Goal: Use online tool/utility: Utilize a website feature to perform a specific function

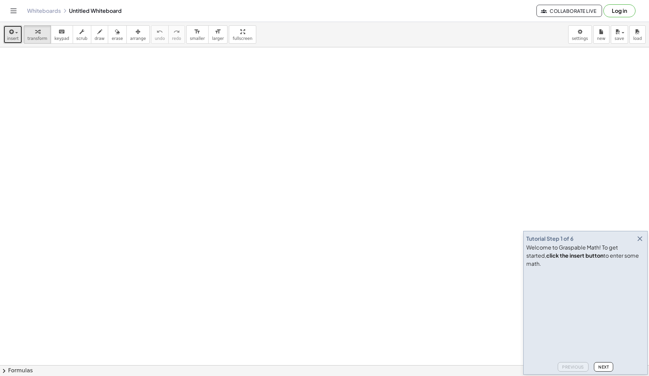
click at [14, 38] on span "insert" at bounding box center [12, 38] width 11 height 5
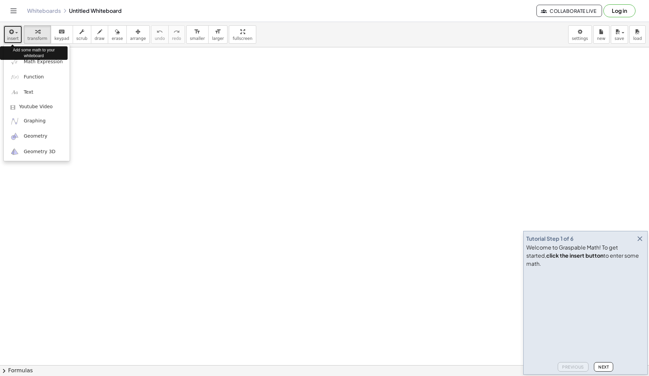
click at [14, 39] on span "insert" at bounding box center [12, 38] width 11 height 5
click at [57, 65] on span "Math Expression" at bounding box center [43, 62] width 39 height 7
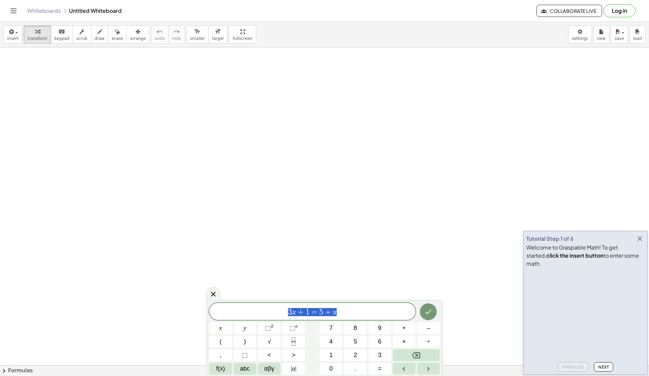
drag, startPoint x: 343, startPoint y: 312, endPoint x: 287, endPoint y: 311, distance: 56.1
click at [287, 311] on span "3 x + 1 = 5 + x" at bounding box center [312, 311] width 206 height 9
click at [340, 315] on span "3 x + 1 = 5 + x" at bounding box center [312, 311] width 206 height 9
click at [340, 315] on span "3 x + 1 = 5 + x ​" at bounding box center [312, 311] width 206 height 9
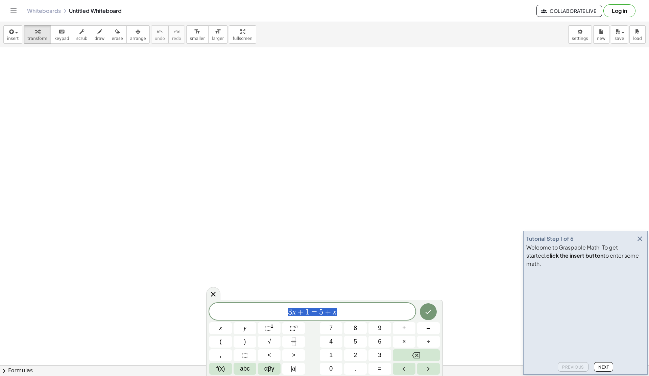
drag, startPoint x: 340, startPoint y: 315, endPoint x: 283, endPoint y: 310, distance: 57.3
click at [283, 310] on span "3 x + 1 = 5 + x" at bounding box center [312, 311] width 206 height 9
click at [334, 356] on button "1" at bounding box center [331, 355] width 23 height 12
click at [347, 357] on button "2" at bounding box center [355, 355] width 23 height 12
click at [403, 343] on span "×" at bounding box center [404, 341] width 4 height 9
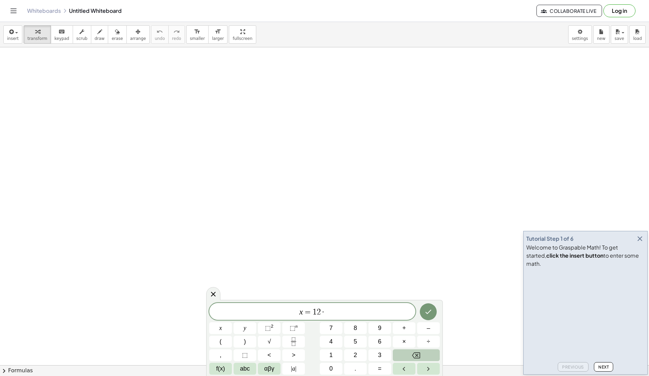
click at [412, 358] on icon "Backspace" at bounding box center [416, 355] width 8 height 8
click at [276, 340] on button "√" at bounding box center [269, 342] width 23 height 12
click at [334, 355] on button "1" at bounding box center [331, 355] width 23 height 12
click at [334, 362] on div "x = 1 2 + − √ 1 ​ x y ⬚ 2 ⬚ n 7 8 9 + – ( ) √ 4 5 6 × ÷ , ⬚ < > 1 2 3 f(x) abc …" at bounding box center [324, 338] width 231 height 72
click at [334, 364] on button "0" at bounding box center [331, 369] width 23 height 12
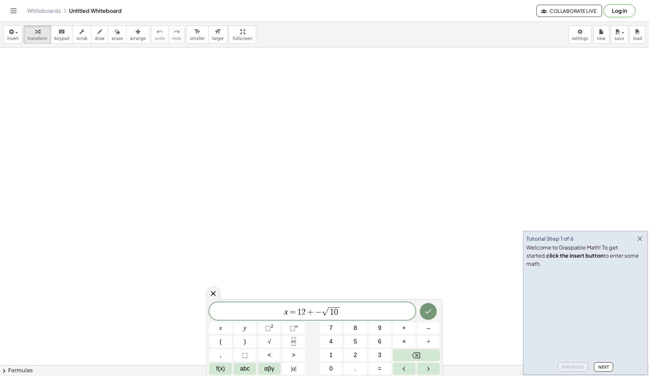
click at [357, 334] on div "x = 1 2 + − √ 1 0 ​ x y ⬚ 2 ⬚ n 7 8 9 + – ( ) √ 4 5 6 × ÷ , ⬚ < > 1 2 3 f(x) ab…" at bounding box center [324, 338] width 231 height 72
click at [359, 331] on button "8" at bounding box center [355, 328] width 23 height 12
click at [321, 312] on span "√" at bounding box center [323, 312] width 7 height 8
drag, startPoint x: 345, startPoint y: 313, endPoint x: 299, endPoint y: 313, distance: 46.0
click at [299, 313] on span "x = 1 2 + √ 1 0 8" at bounding box center [312, 311] width 206 height 10
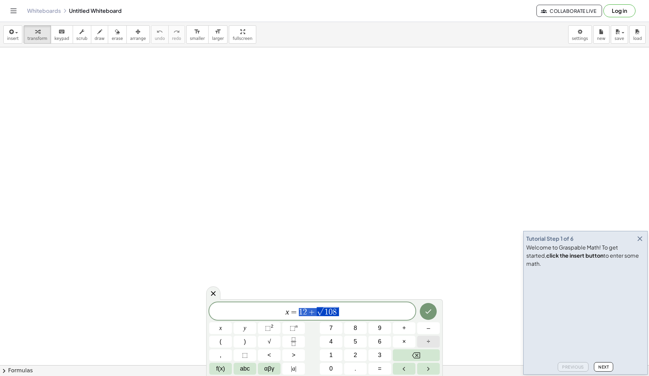
click at [423, 340] on button "÷" at bounding box center [428, 342] width 23 height 12
click at [410, 358] on button "Backspace" at bounding box center [416, 355] width 47 height 12
click at [272, 343] on button "√" at bounding box center [269, 342] width 23 height 12
click at [337, 361] on button "1" at bounding box center [331, 355] width 23 height 12
click at [336, 365] on button "0" at bounding box center [331, 369] width 23 height 12
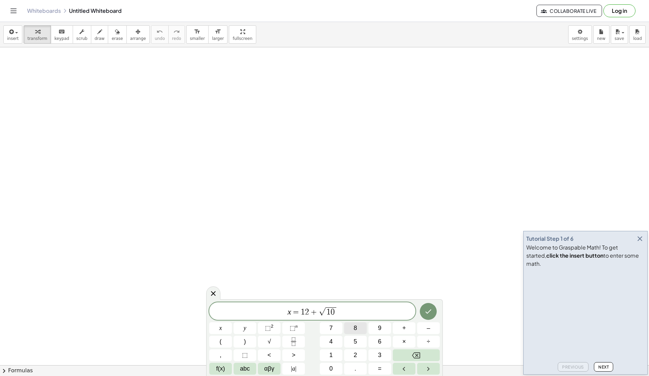
click at [357, 330] on span "8" at bounding box center [355, 328] width 3 height 9
click at [357, 313] on span "x = 1 2 + √ 1 0 8 ​" at bounding box center [312, 311] width 206 height 10
click at [299, 310] on span "1" at bounding box center [301, 311] width 4 height 8
click at [351, 310] on span "x = ( 1 2 + √ 1 0 8 ) ​" at bounding box center [312, 311] width 206 height 12
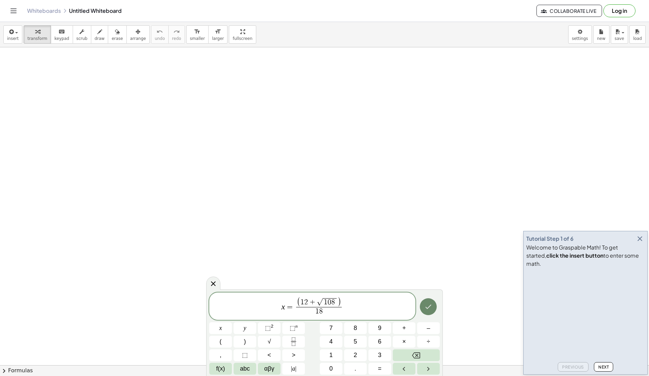
click at [431, 306] on icon "Done" at bounding box center [428, 307] width 8 height 8
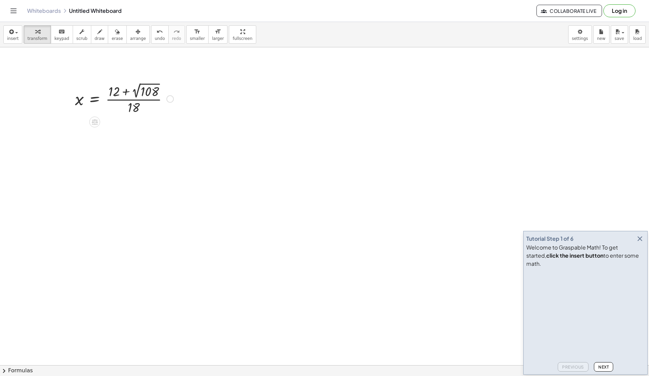
click at [171, 100] on div at bounding box center [169, 98] width 7 height 7
click at [189, 89] on span "Transform line" at bounding box center [199, 88] width 30 height 5
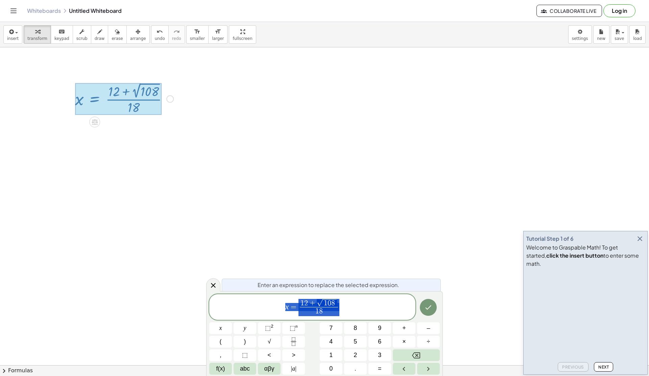
click at [342, 308] on span "x = 1 2 + √ 1 0 8 1 8 ​" at bounding box center [312, 307] width 206 height 19
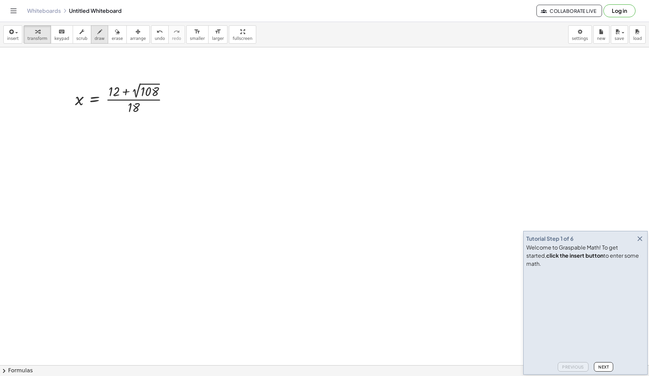
click at [100, 29] on div "button" at bounding box center [100, 31] width 10 height 8
drag, startPoint x: 248, startPoint y: 90, endPoint x: 248, endPoint y: 96, distance: 6.4
drag, startPoint x: 254, startPoint y: 91, endPoint x: 254, endPoint y: 88, distance: 3.4
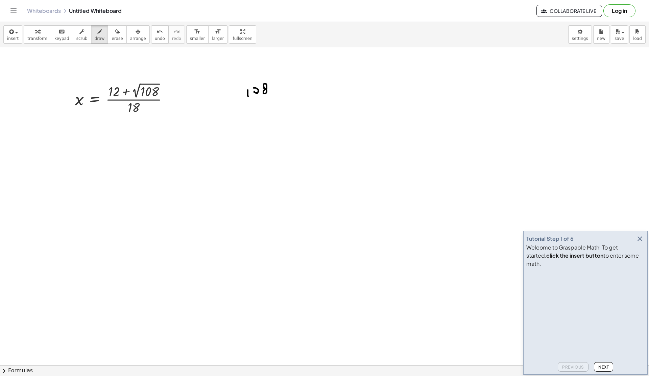
drag, startPoint x: 273, startPoint y: 86, endPoint x: 269, endPoint y: 149, distance: 63.1
drag, startPoint x: 277, startPoint y: 85, endPoint x: 280, endPoint y: 90, distance: 5.7
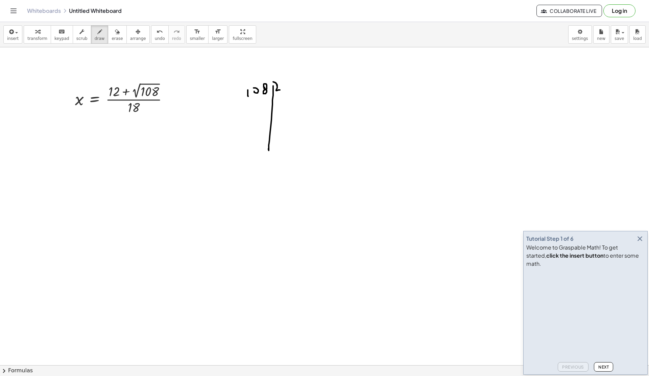
drag, startPoint x: 273, startPoint y: 82, endPoint x: 277, endPoint y: 86, distance: 5.3
drag, startPoint x: 254, startPoint y: 102, endPoint x: 251, endPoint y: 106, distance: 5.2
drag, startPoint x: 258, startPoint y: 102, endPoint x: 261, endPoint y: 107, distance: 5.5
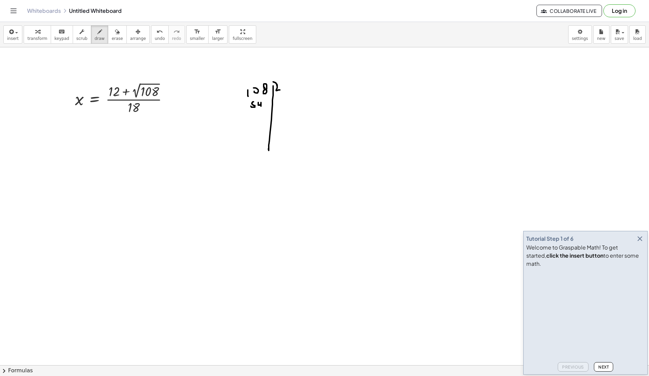
drag, startPoint x: 277, startPoint y: 102, endPoint x: 281, endPoint y: 107, distance: 6.2
drag, startPoint x: 250, startPoint y: 112, endPoint x: 254, endPoint y: 117, distance: 6.2
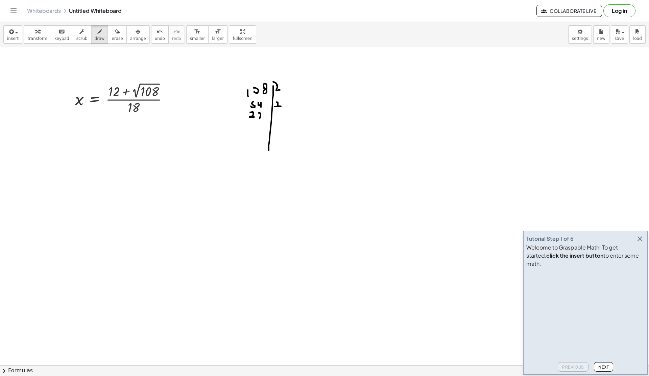
drag, startPoint x: 259, startPoint y: 113, endPoint x: 259, endPoint y: 119, distance: 5.8
drag, startPoint x: 258, startPoint y: 116, endPoint x: 262, endPoint y: 118, distance: 4.0
drag, startPoint x: 276, startPoint y: 114, endPoint x: 275, endPoint y: 119, distance: 5.1
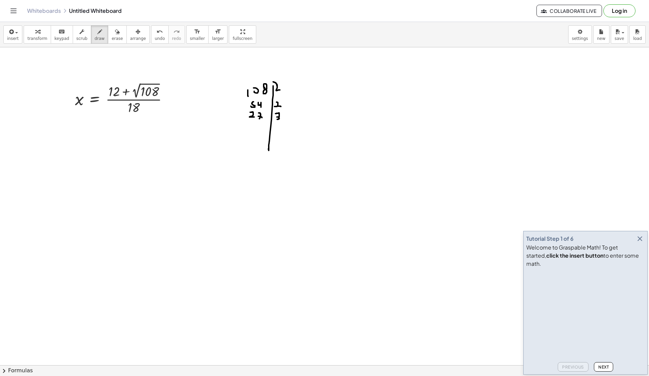
drag, startPoint x: 259, startPoint y: 124, endPoint x: 259, endPoint y: 131, distance: 7.1
click at [606, 367] on span "Next" at bounding box center [604, 367] width 10 height 5
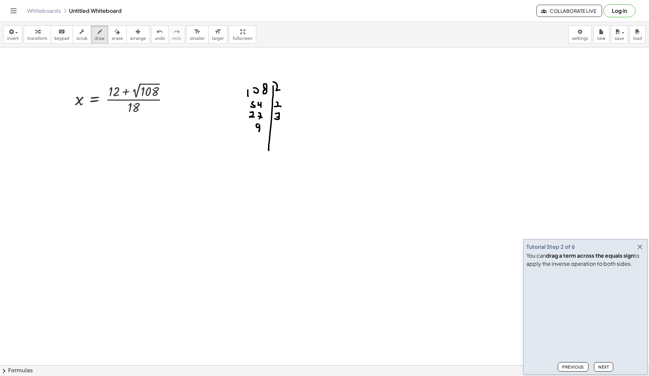
click at [606, 367] on span "Next" at bounding box center [604, 367] width 10 height 5
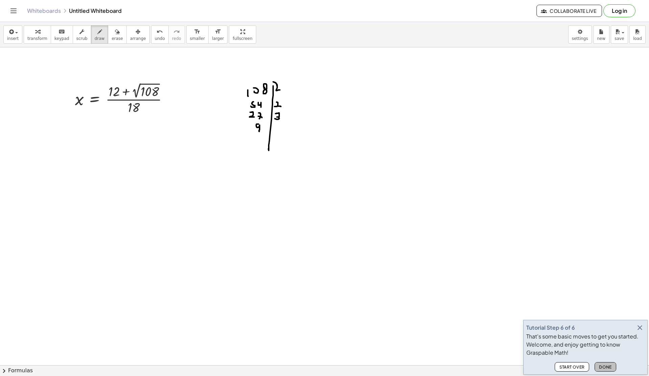
click at [606, 367] on span "Done" at bounding box center [605, 367] width 13 height 5
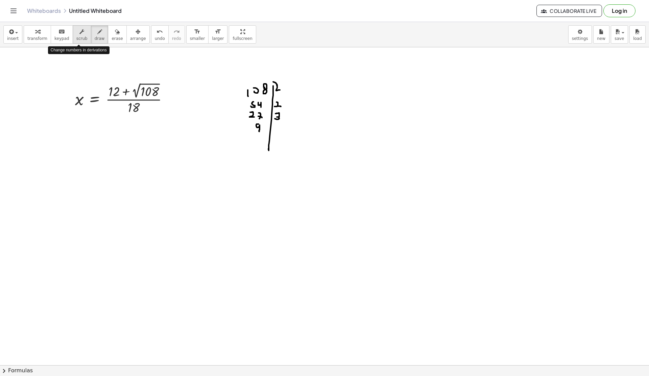
click at [79, 36] on icon "button" at bounding box center [81, 32] width 5 height 8
click at [43, 39] on span "transform" at bounding box center [37, 38] width 20 height 5
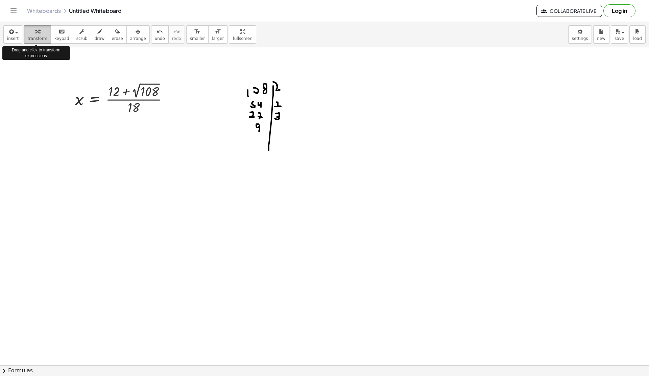
click at [43, 38] on span "transform" at bounding box center [37, 38] width 20 height 5
click at [16, 38] on span "insert" at bounding box center [12, 38] width 11 height 5
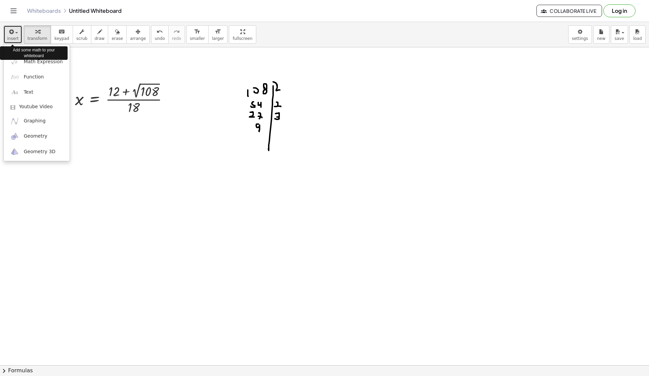
click at [16, 38] on span "insert" at bounding box center [12, 38] width 11 height 5
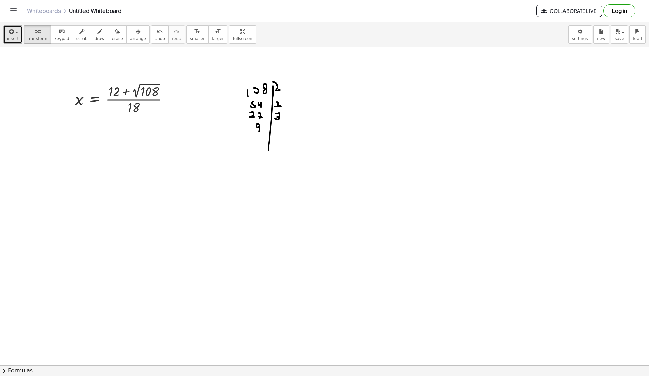
click at [13, 34] on icon "button" at bounding box center [11, 32] width 6 height 8
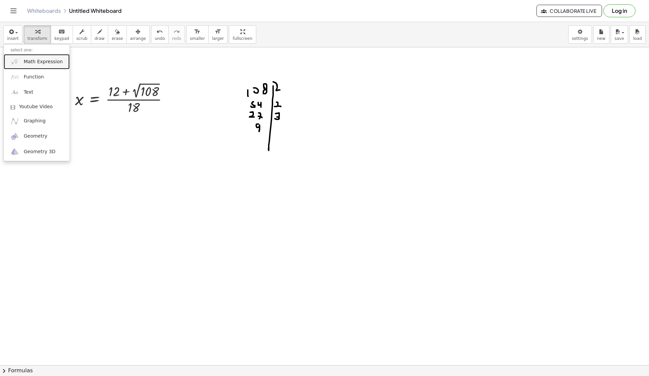
click at [27, 61] on span "Math Expression" at bounding box center [43, 62] width 39 height 7
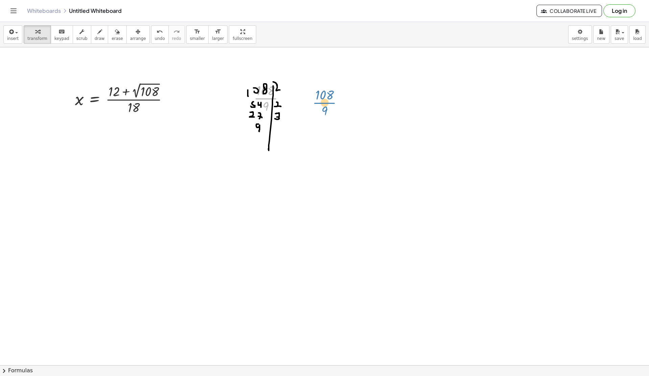
drag, startPoint x: 264, startPoint y: 99, endPoint x: 329, endPoint y: 97, distance: 65.3
drag, startPoint x: 286, startPoint y: 98, endPoint x: 325, endPoint y: 97, distance: 39.3
drag, startPoint x: 319, startPoint y: 93, endPoint x: 393, endPoint y: 132, distance: 83.2
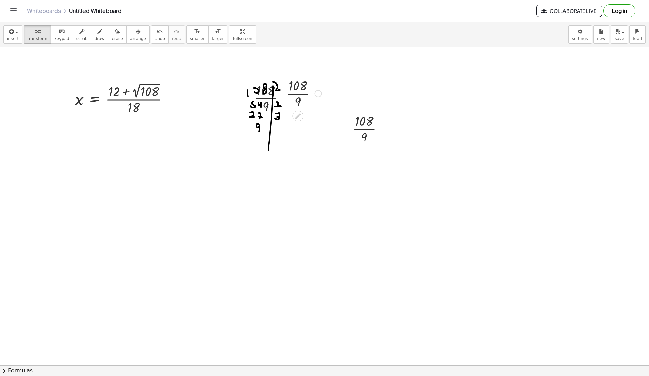
click at [301, 93] on div at bounding box center [304, 93] width 43 height 34
click at [315, 97] on div at bounding box center [313, 93] width 7 height 7
click at [313, 92] on div "Transform line Copy line as LaTeX Copy derivation as LaTeX Expand new lines: On" at bounding box center [311, 93] width 7 height 7
click at [293, 92] on div at bounding box center [304, 93] width 34 height 22
drag, startPoint x: 270, startPoint y: 98, endPoint x: 368, endPoint y: 129, distance: 102.8
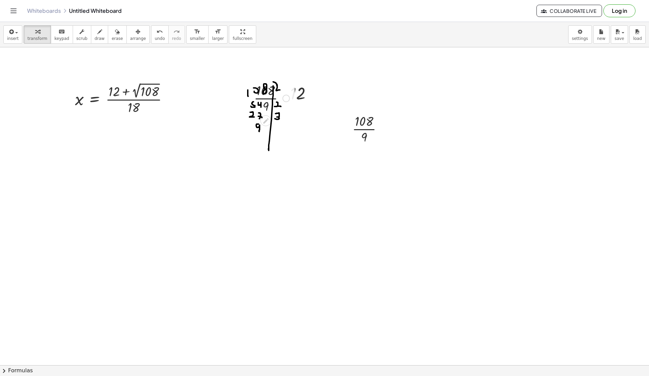
click at [266, 98] on div at bounding box center [272, 98] width 43 height 34
click at [360, 131] on div at bounding box center [370, 129] width 43 height 34
click at [266, 145] on icon at bounding box center [265, 142] width 7 height 7
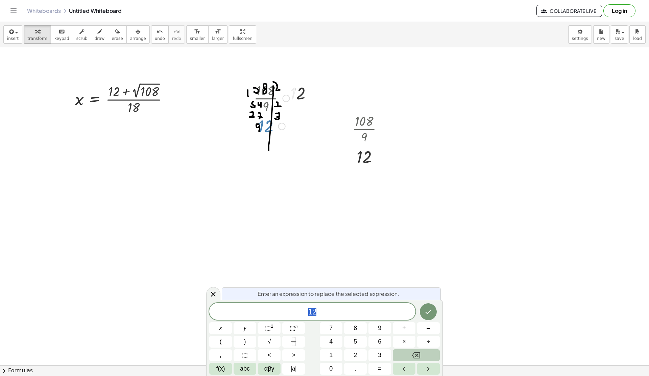
click at [410, 357] on button "Backspace" at bounding box center [416, 355] width 47 height 12
click at [433, 310] on button "Done" at bounding box center [428, 311] width 17 height 17
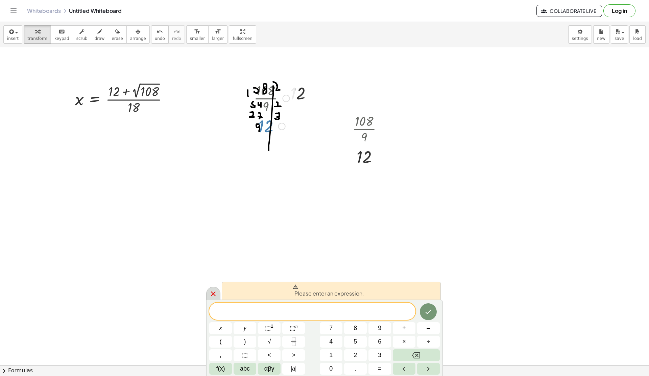
click at [214, 290] on icon at bounding box center [213, 294] width 8 height 8
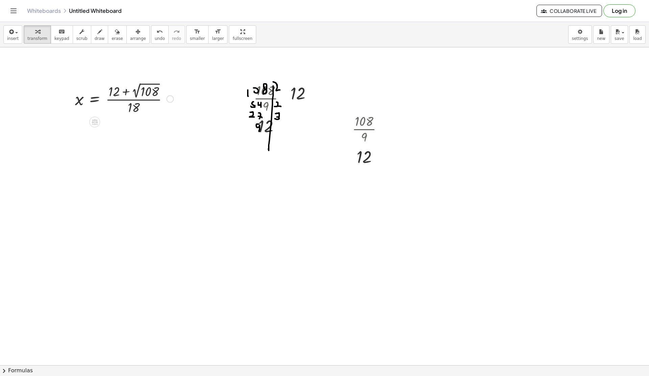
click at [147, 94] on div at bounding box center [124, 98] width 105 height 35
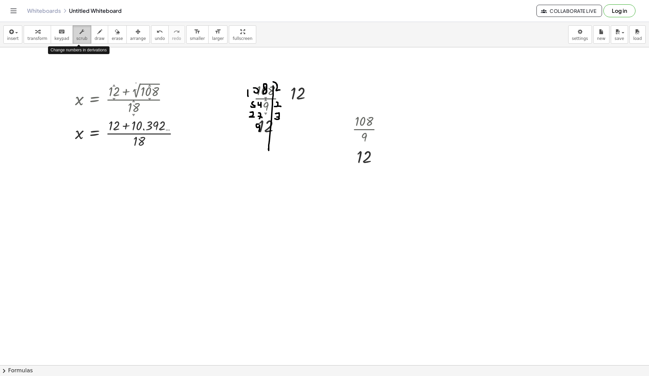
click at [80, 41] on button "scrub" at bounding box center [82, 34] width 19 height 18
click at [150, 85] on div "▲" at bounding box center [149, 85] width 3 height 4
click at [151, 93] on div at bounding box center [130, 98] width 116 height 35
click at [149, 93] on div at bounding box center [130, 98] width 116 height 35
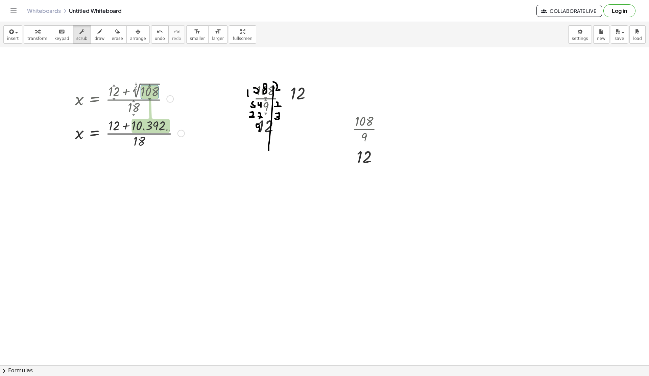
click at [147, 130] on div at bounding box center [130, 133] width 116 height 34
click at [153, 89] on div at bounding box center [130, 98] width 116 height 35
click at [150, 96] on div at bounding box center [130, 98] width 116 height 35
click at [115, 36] on button "erase" at bounding box center [117, 34] width 19 height 18
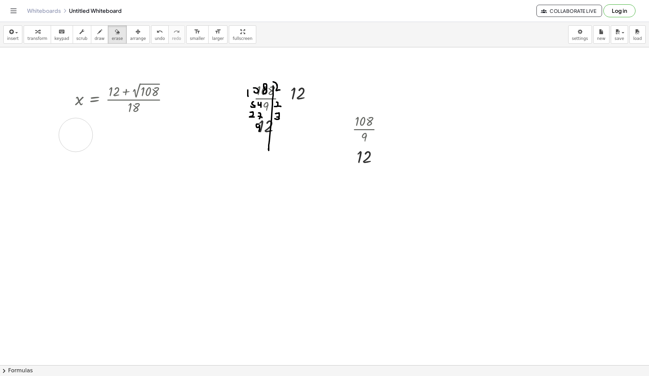
drag, startPoint x: 164, startPoint y: 137, endPoint x: 68, endPoint y: 135, distance: 96.7
click at [155, 39] on span "undo" at bounding box center [160, 38] width 10 height 5
click at [155, 38] on span "undo" at bounding box center [160, 38] width 10 height 5
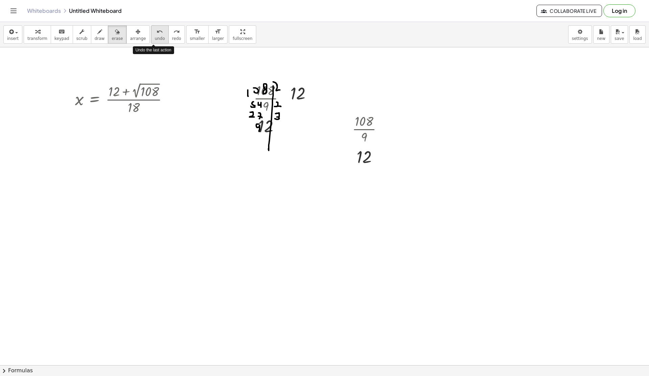
click at [155, 38] on span "undo" at bounding box center [160, 38] width 10 height 5
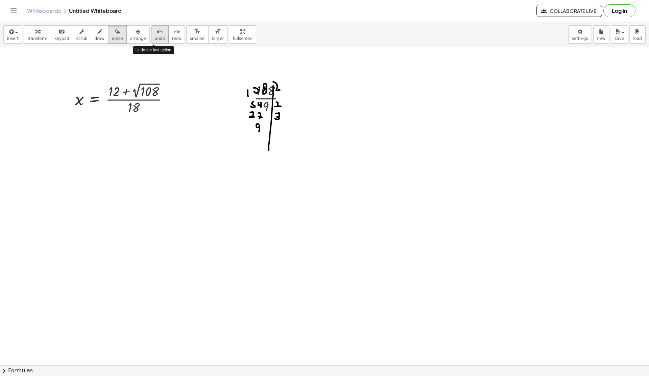
click at [155, 38] on span "undo" at bounding box center [160, 38] width 10 height 5
click at [87, 29] on button "scrub" at bounding box center [82, 34] width 19 height 18
click at [150, 86] on div "▲" at bounding box center [149, 85] width 3 height 4
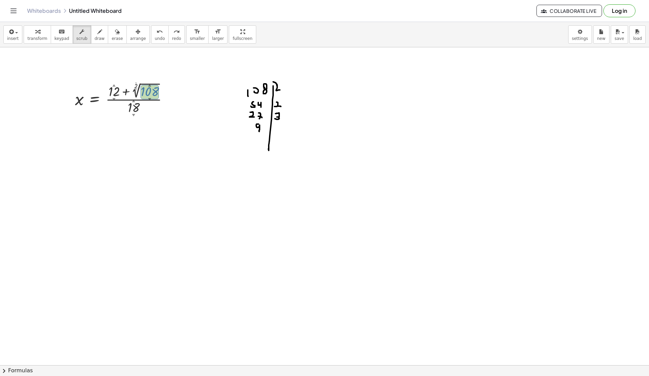
drag, startPoint x: 150, startPoint y: 94, endPoint x: 166, endPoint y: 94, distance: 16.6
click at [166, 94] on div at bounding box center [124, 98] width 105 height 35
click at [144, 92] on div at bounding box center [124, 98] width 105 height 35
click at [148, 93] on div at bounding box center [124, 98] width 105 height 35
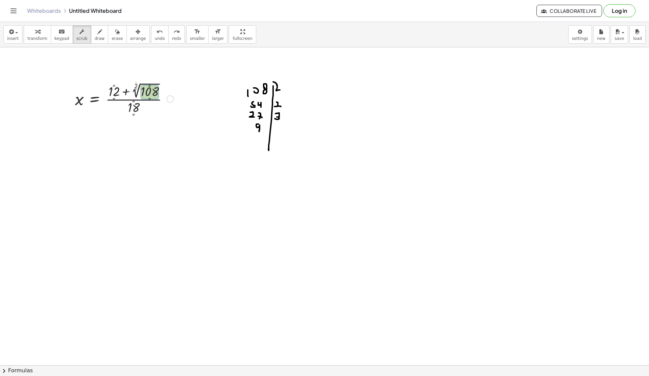
click at [150, 92] on div at bounding box center [124, 98] width 105 height 35
click at [60, 37] on span "keypad" at bounding box center [61, 38] width 15 height 5
click at [147, 91] on div at bounding box center [150, 92] width 18 height 14
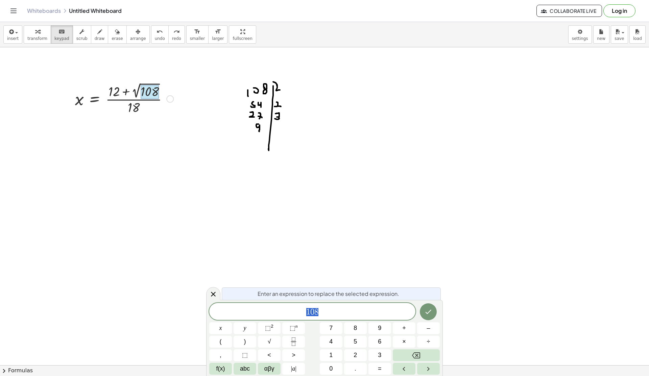
click at [329, 312] on span "1 0 8" at bounding box center [312, 311] width 206 height 9
click at [329, 312] on span "1 0 8 ​" at bounding box center [312, 311] width 206 height 9
drag, startPoint x: 324, startPoint y: 312, endPoint x: 306, endPoint y: 312, distance: 17.9
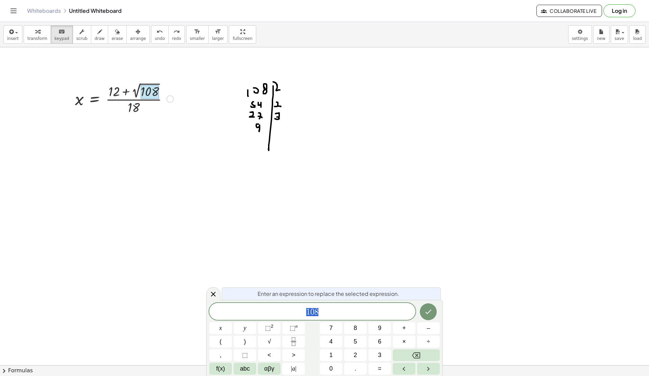
click at [306, 312] on span "1 0 8" at bounding box center [312, 311] width 206 height 9
click at [379, 329] on span "9" at bounding box center [379, 328] width 3 height 9
click at [400, 340] on button "×" at bounding box center [404, 342] width 23 height 12
click at [337, 355] on button "1" at bounding box center [331, 355] width 23 height 12
click at [354, 355] on span "2" at bounding box center [355, 355] width 3 height 9
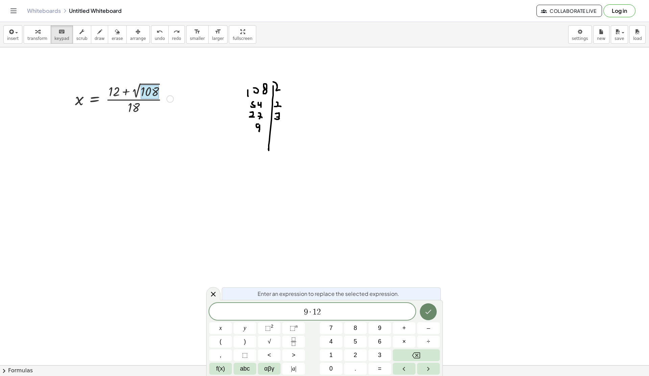
click at [428, 313] on icon "Done" at bounding box center [429, 312] width 6 height 4
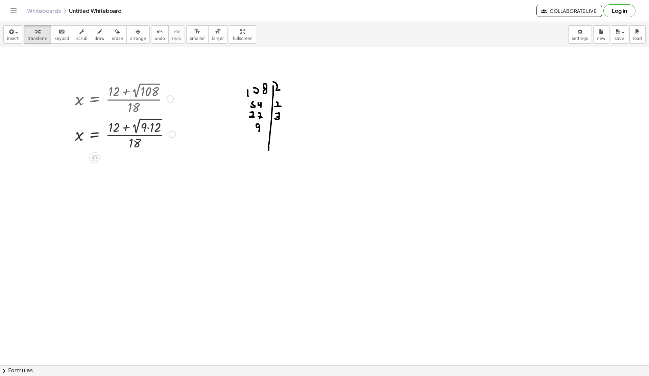
click at [144, 130] on div at bounding box center [126, 134] width 108 height 36
click at [173, 135] on div at bounding box center [172, 134] width 7 height 7
click at [191, 119] on span "Transform line" at bounding box center [202, 118] width 30 height 5
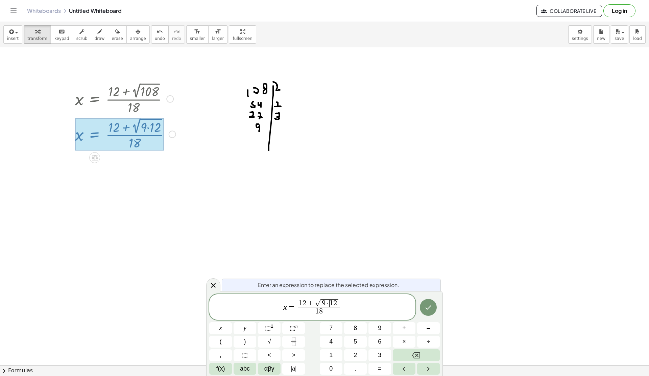
click at [330, 304] on span "1" at bounding box center [332, 303] width 4 height 7
click at [431, 310] on icon "Done" at bounding box center [428, 307] width 8 height 8
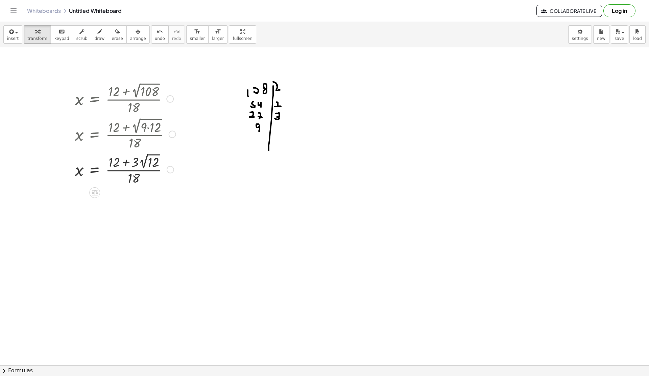
click at [142, 160] on div at bounding box center [126, 169] width 108 height 35
click at [157, 33] on icon "undo" at bounding box center [160, 32] width 6 height 8
click at [170, 171] on div at bounding box center [170, 169] width 7 height 7
click at [193, 156] on span "Transform line" at bounding box center [200, 154] width 30 height 5
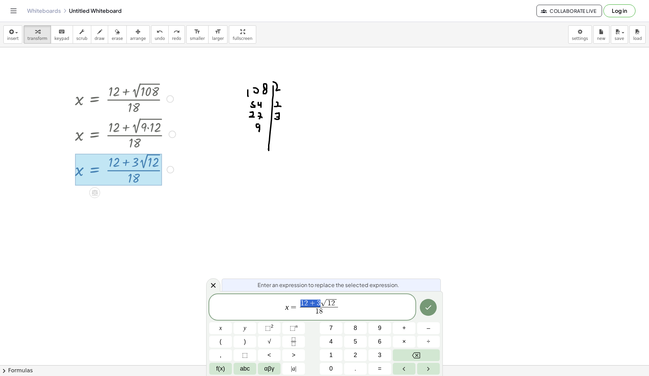
drag, startPoint x: 322, startPoint y: 304, endPoint x: 303, endPoint y: 303, distance: 19.0
click at [303, 303] on span "1 2 + 3 √ 1 2" at bounding box center [319, 303] width 38 height 8
click at [342, 302] on span "3 ( 4 + 1 √ 1 2 ) 1 8 ​ ​" at bounding box center [319, 306] width 49 height 19
click at [340, 301] on span ")" at bounding box center [340, 302] width 4 height 10
click at [328, 314] on span "1 8 ​" at bounding box center [319, 311] width 46 height 9
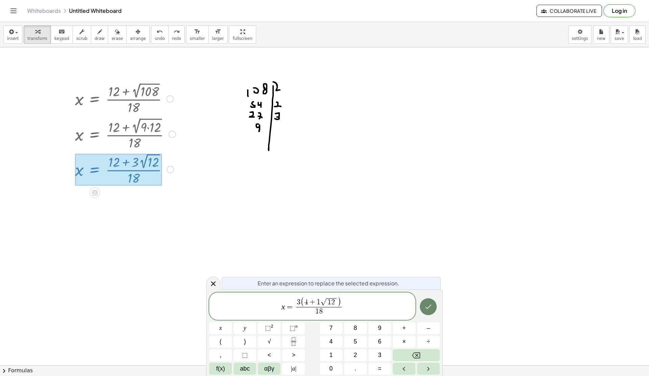
click at [428, 310] on icon "Done" at bounding box center [428, 307] width 8 height 8
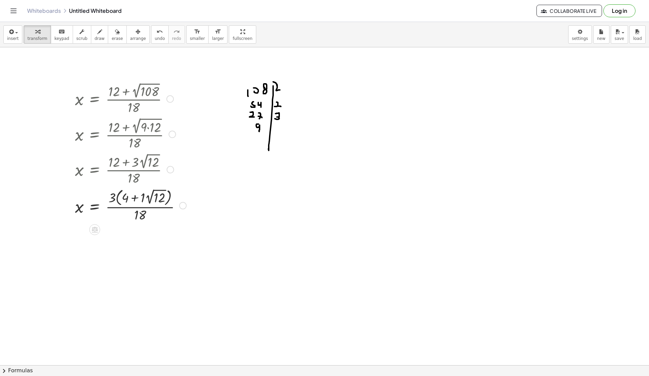
click at [185, 205] on div "Transform line Copy line as LaTeX Copy derivation as LaTeX Expand new lines: On" at bounding box center [182, 205] width 7 height 7
click at [206, 189] on span "Transform line" at bounding box center [212, 189] width 30 height 5
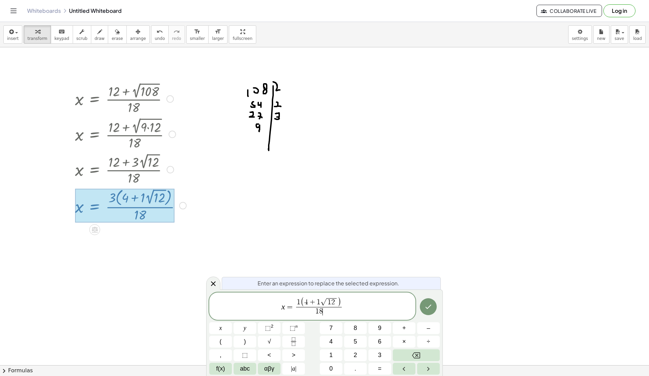
click at [325, 313] on span "1 8 ​" at bounding box center [319, 311] width 46 height 9
click at [427, 306] on icon "Done" at bounding box center [428, 307] width 8 height 8
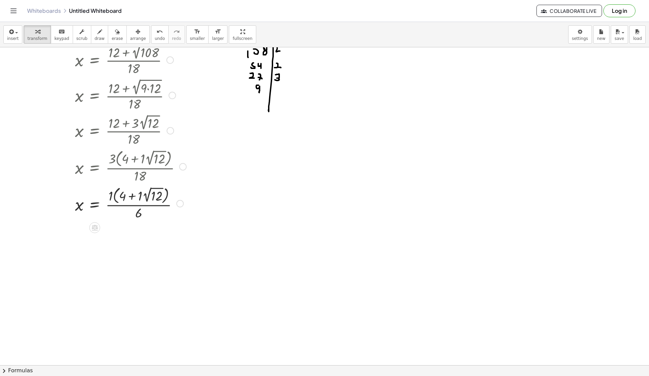
scroll to position [41, 0]
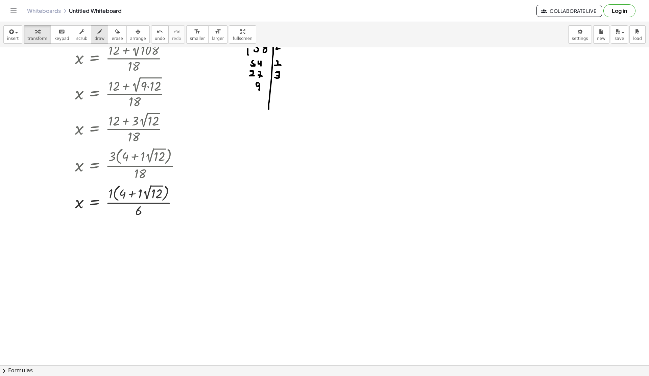
click at [98, 29] on icon "button" at bounding box center [99, 32] width 5 height 8
drag, startPoint x: 106, startPoint y: 190, endPoint x: 113, endPoint y: 196, distance: 9.1
click at [113, 196] on div at bounding box center [324, 346] width 649 height 680
click at [3, 369] on span "chevron_right" at bounding box center [4, 371] width 8 height 8
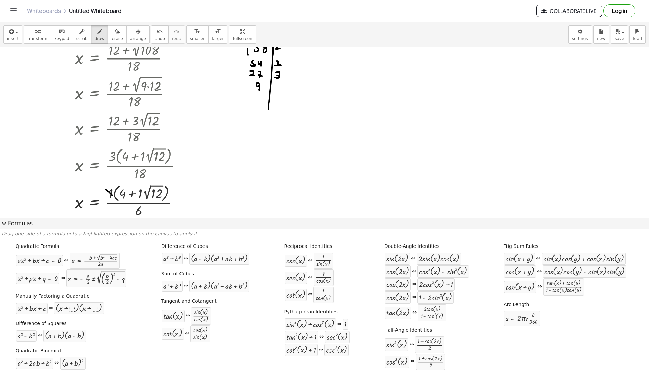
click at [15, 224] on button "expand_more Formulas" at bounding box center [324, 223] width 649 height 11
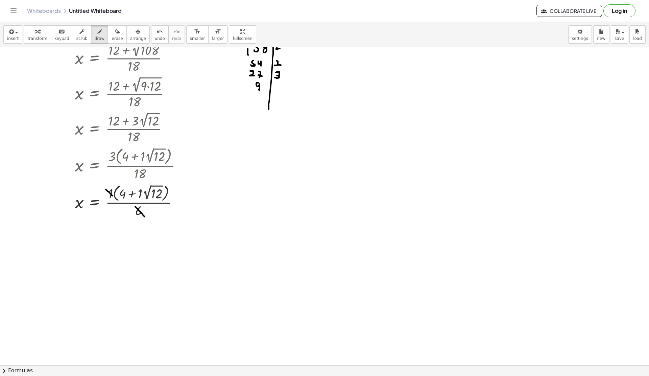
drag, startPoint x: 135, startPoint y: 207, endPoint x: 145, endPoint y: 217, distance: 14.6
click at [145, 217] on div at bounding box center [324, 346] width 649 height 680
click at [63, 34] on div "keyboard" at bounding box center [61, 31] width 15 height 8
click at [157, 225] on div at bounding box center [324, 346] width 649 height 680
click at [64, 38] on span "keypad" at bounding box center [61, 38] width 15 height 5
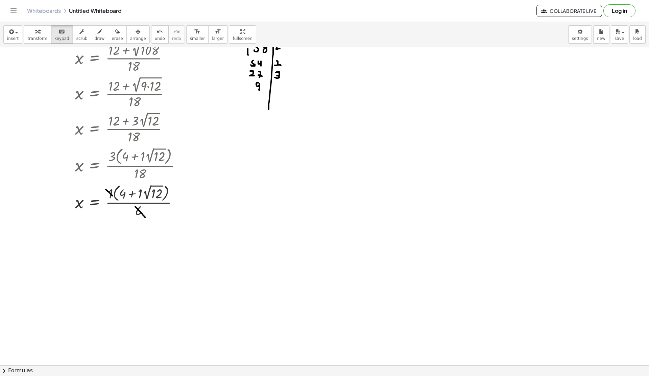
click at [158, 227] on div at bounding box center [324, 346] width 649 height 680
click at [180, 203] on div "Transform line Copy line as LaTeX Copy derivation as LaTeX Expand new lines: On" at bounding box center [180, 200] width 7 height 7
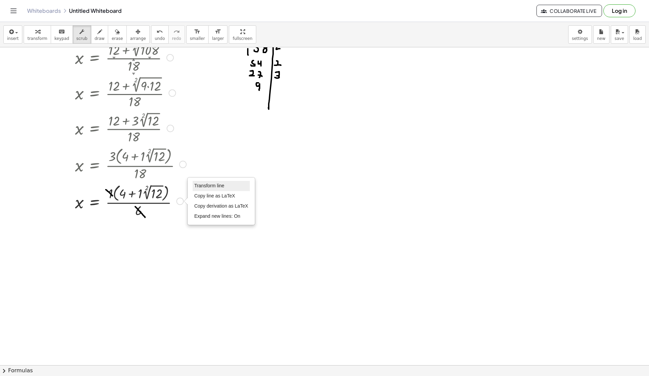
click at [205, 188] on span "Transform line" at bounding box center [209, 185] width 30 height 5
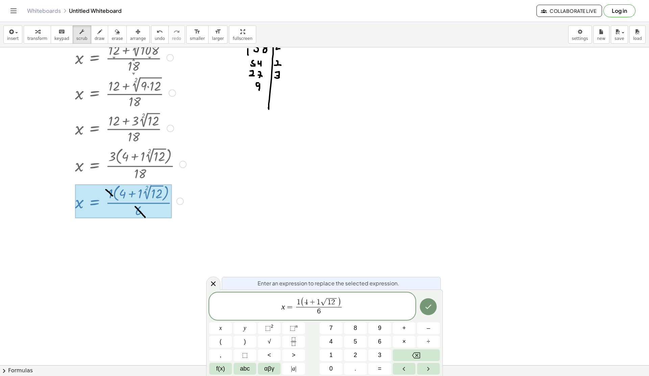
click at [307, 303] on span "4" at bounding box center [306, 302] width 4 height 7
click at [307, 304] on span "+" at bounding box center [310, 303] width 9 height 7
click at [216, 286] on icon at bounding box center [213, 285] width 8 height 8
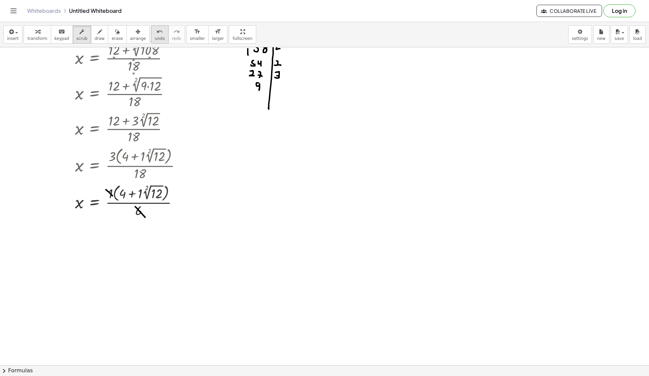
click at [157, 33] on icon "undo" at bounding box center [160, 32] width 6 height 8
click at [97, 34] on icon "button" at bounding box center [99, 32] width 5 height 8
drag, startPoint x: 127, startPoint y: 190, endPoint x: 120, endPoint y: 195, distance: 8.3
click at [120, 195] on div at bounding box center [324, 346] width 649 height 680
drag, startPoint x: 120, startPoint y: 178, endPoint x: 126, endPoint y: 182, distance: 6.8
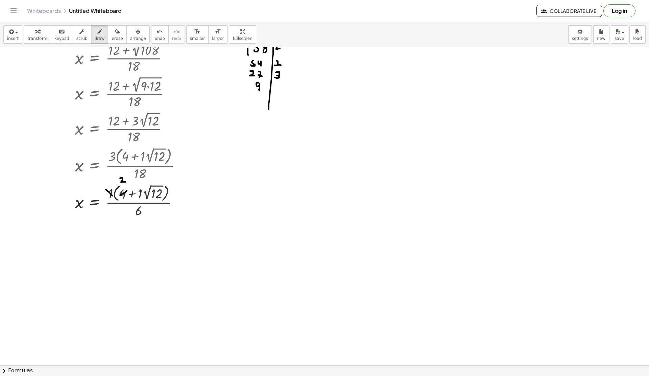
click at [126, 182] on div at bounding box center [324, 346] width 649 height 680
drag, startPoint x: 142, startPoint y: 209, endPoint x: 136, endPoint y: 212, distance: 7.1
click at [136, 212] on div at bounding box center [324, 346] width 649 height 680
drag, startPoint x: 145, startPoint y: 217, endPoint x: 144, endPoint y: 225, distance: 7.8
click at [144, 226] on div at bounding box center [324, 346] width 649 height 680
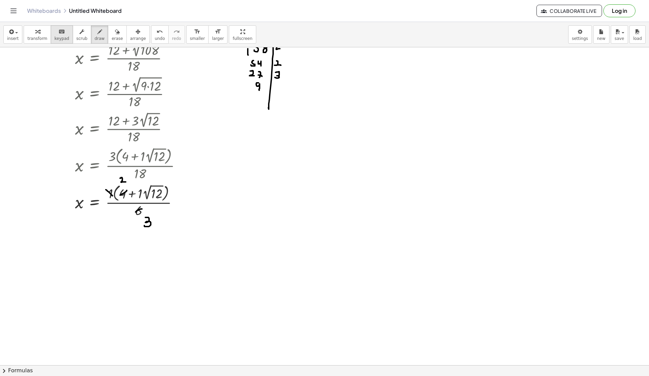
click at [59, 34] on icon "keyboard" at bounding box center [62, 32] width 6 height 8
click at [182, 203] on div "Transform line Copy line as LaTeX Copy derivation as LaTeX Expand new lines: On" at bounding box center [180, 200] width 7 height 7
click at [196, 186] on span "Transform line" at bounding box center [209, 185] width 30 height 5
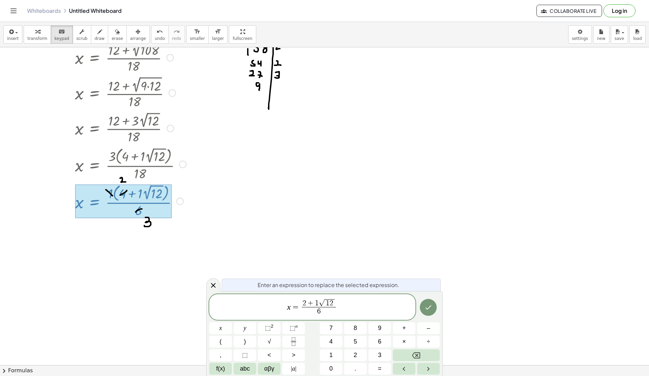
click at [324, 313] on span "6" at bounding box center [319, 311] width 34 height 9
click at [320, 304] on span "√" at bounding box center [322, 303] width 6 height 7
click at [324, 312] on span "6" at bounding box center [319, 311] width 31 height 9
click at [427, 309] on icon "Done" at bounding box center [428, 307] width 8 height 8
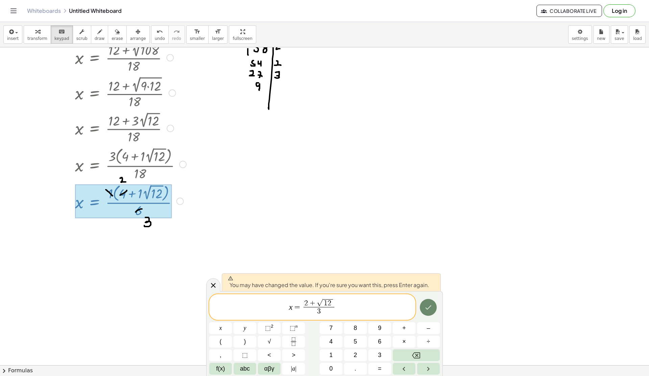
click at [433, 309] on icon "Done" at bounding box center [428, 307] width 8 height 8
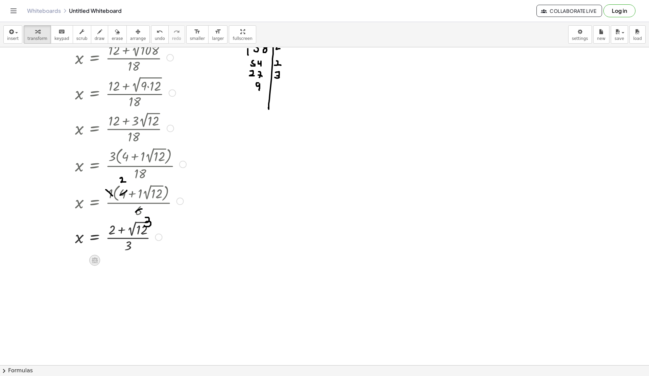
click at [93, 260] on icon at bounding box center [95, 261] width 6 height 6
click at [123, 260] on icon at bounding box center [122, 260] width 4 height 1
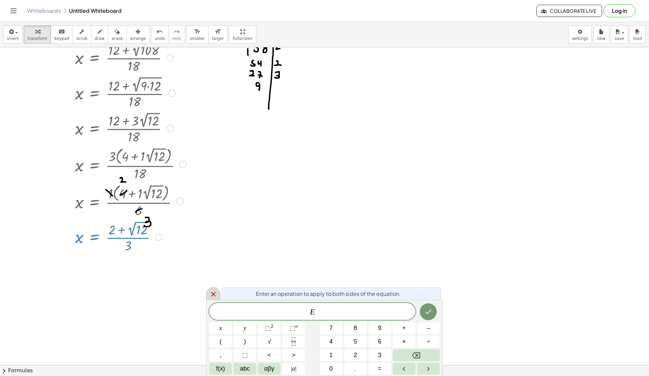
click at [212, 292] on icon at bounding box center [213, 294] width 8 height 8
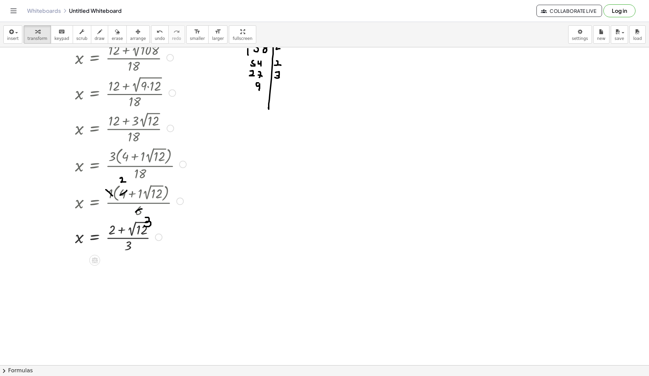
click at [147, 217] on div at bounding box center [141, 200] width 139 height 37
click at [148, 220] on div at bounding box center [131, 236] width 118 height 35
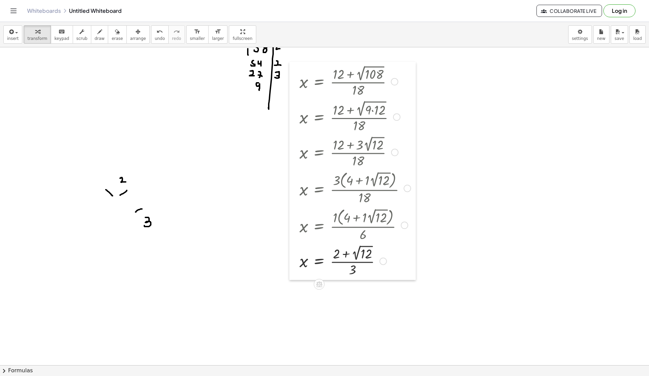
drag, startPoint x: 69, startPoint y: 220, endPoint x: 292, endPoint y: 245, distance: 224.5
click at [293, 245] on div at bounding box center [294, 171] width 10 height 218
click at [365, 255] on div at bounding box center [355, 260] width 118 height 35
click at [373, 73] on div at bounding box center [355, 80] width 118 height 35
click at [346, 287] on div at bounding box center [355, 295] width 118 height 34
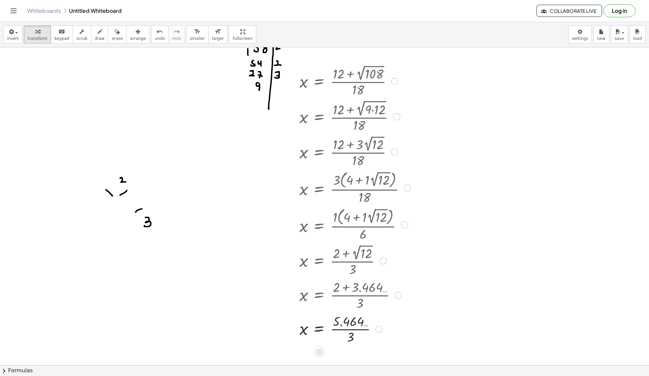
click at [349, 330] on div at bounding box center [355, 329] width 118 height 34
click at [340, 74] on div at bounding box center [355, 80] width 118 height 35
click at [371, 71] on div at bounding box center [355, 80] width 118 height 35
click at [373, 76] on div at bounding box center [355, 80] width 118 height 35
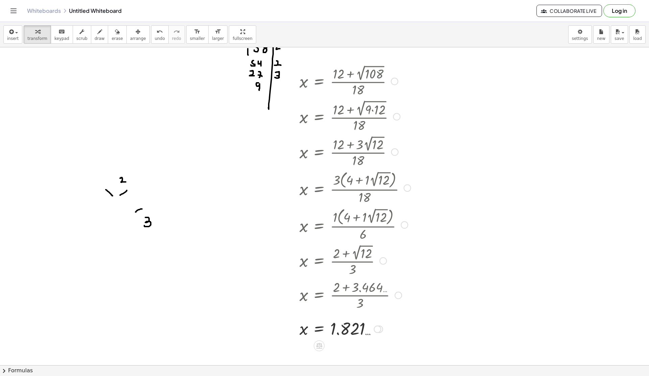
click at [373, 76] on div at bounding box center [355, 80] width 118 height 35
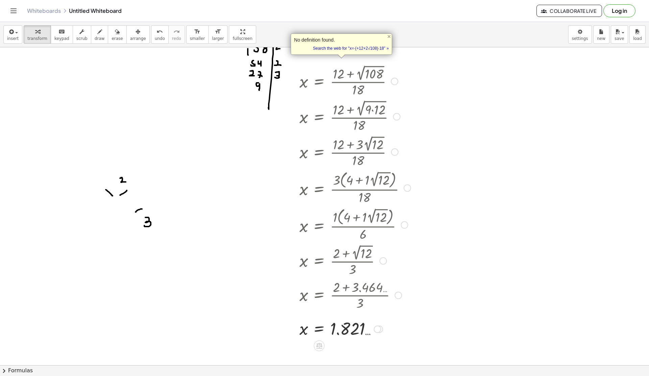
click at [370, 71] on div at bounding box center [355, 80] width 118 height 35
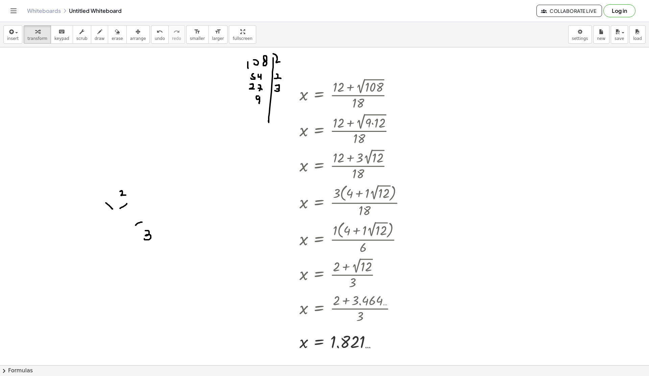
scroll to position [27, 0]
click at [374, 88] on div at bounding box center [355, 94] width 118 height 35
click at [366, 86] on div at bounding box center [355, 93] width 118 height 35
click at [372, 87] on div at bounding box center [355, 93] width 118 height 35
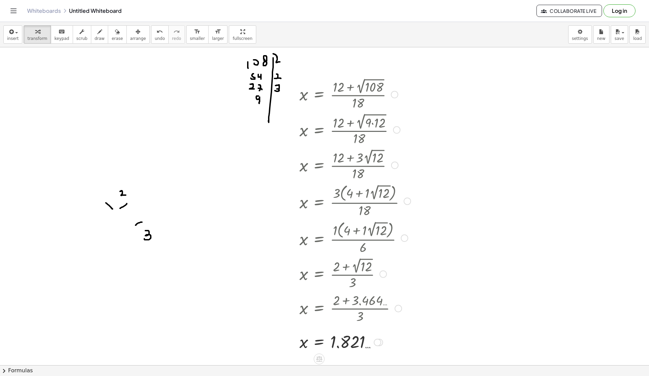
click at [372, 87] on div at bounding box center [355, 93] width 118 height 35
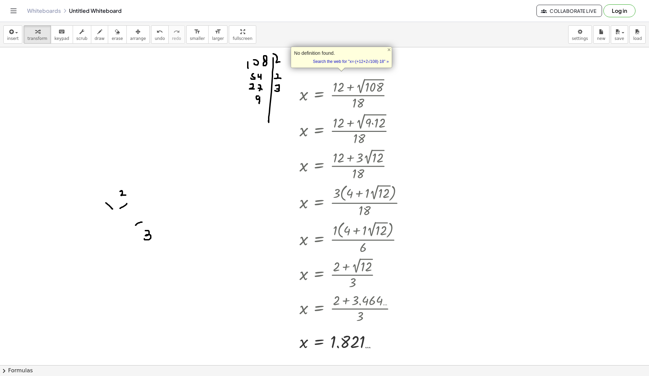
click at [466, 116] on div at bounding box center [324, 359] width 649 height 680
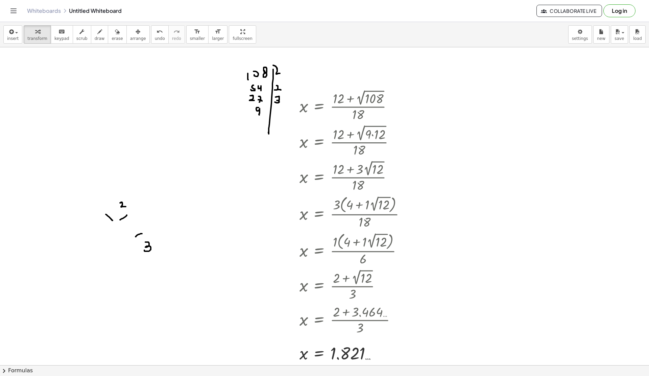
scroll to position [15, 0]
click at [478, 138] on div at bounding box center [324, 372] width 649 height 680
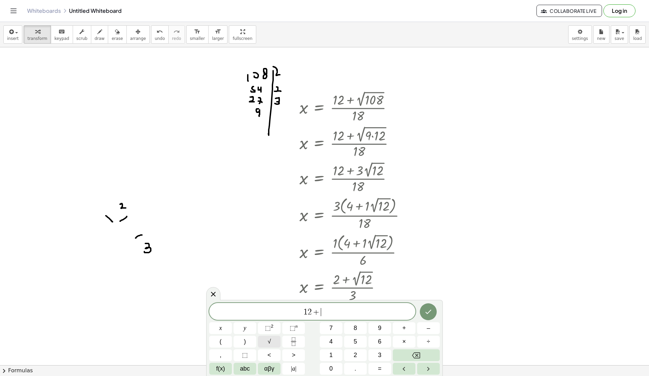
click at [265, 343] on button "√" at bounding box center [269, 342] width 23 height 12
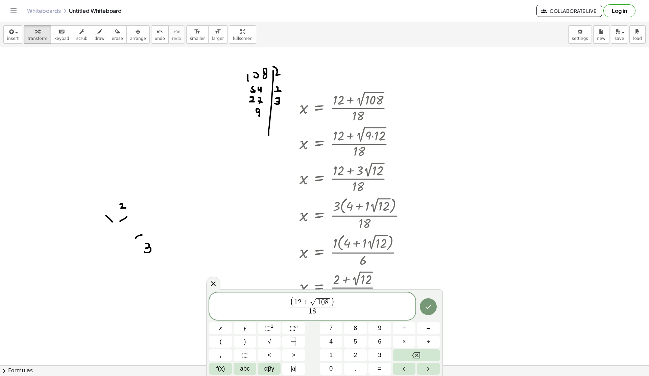
click at [293, 303] on span "(" at bounding box center [292, 302] width 4 height 10
click at [292, 307] on span "1 2 + √ 1 0 8 1 8 ​" at bounding box center [312, 308] width 41 height 18
click at [358, 314] on span "x = ​ 1 2 + √ 1 0 8 1 8 ​" at bounding box center [312, 307] width 206 height 19
click at [433, 310] on button "Done" at bounding box center [428, 307] width 17 height 17
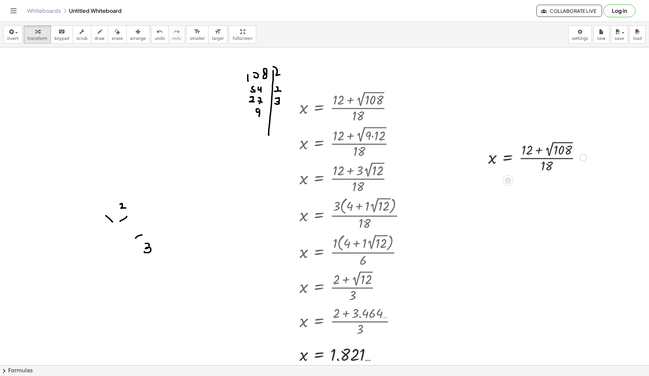
click at [567, 151] on div at bounding box center [537, 156] width 105 height 35
click at [525, 184] on div at bounding box center [543, 192] width 116 height 34
click at [541, 185] on div at bounding box center [543, 192] width 116 height 34
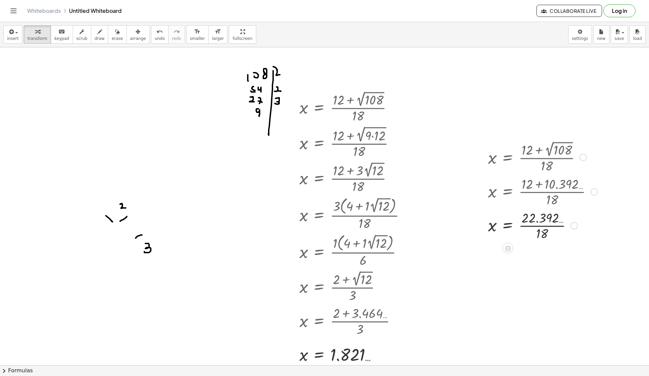
click at [545, 227] on div at bounding box center [543, 225] width 116 height 34
